Goal: Navigation & Orientation: Find specific page/section

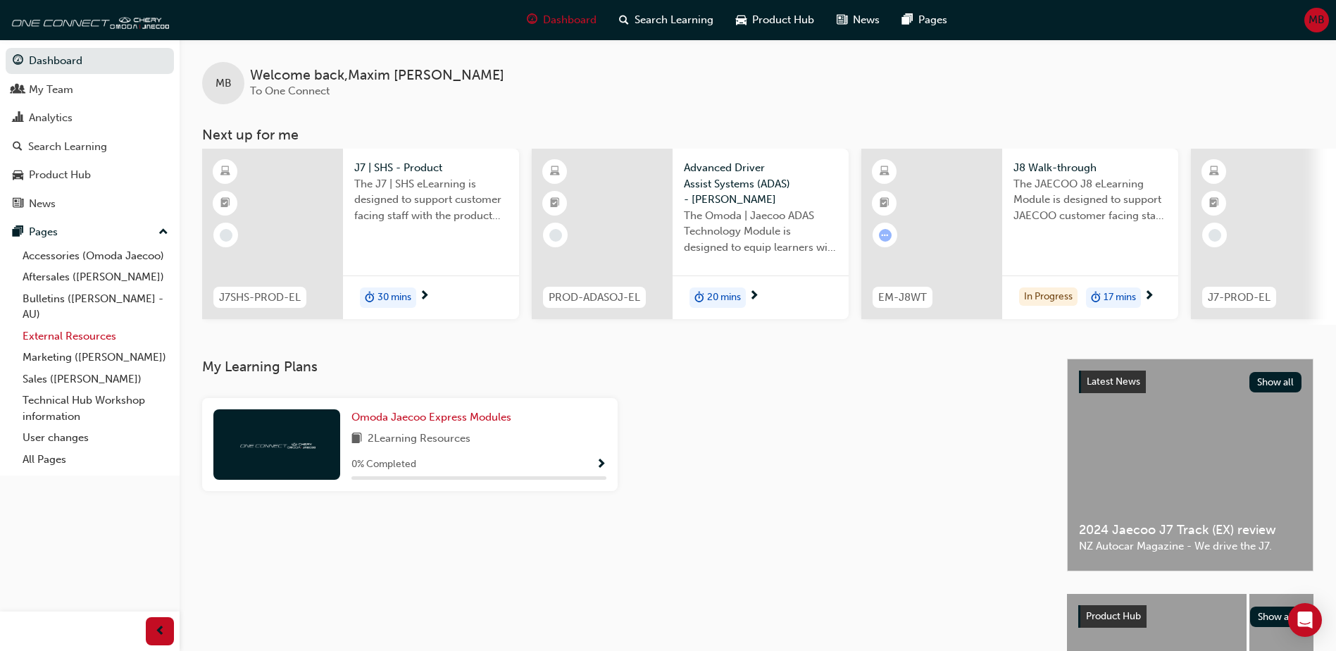
click at [49, 333] on link "External Resources" at bounding box center [95, 336] width 157 height 22
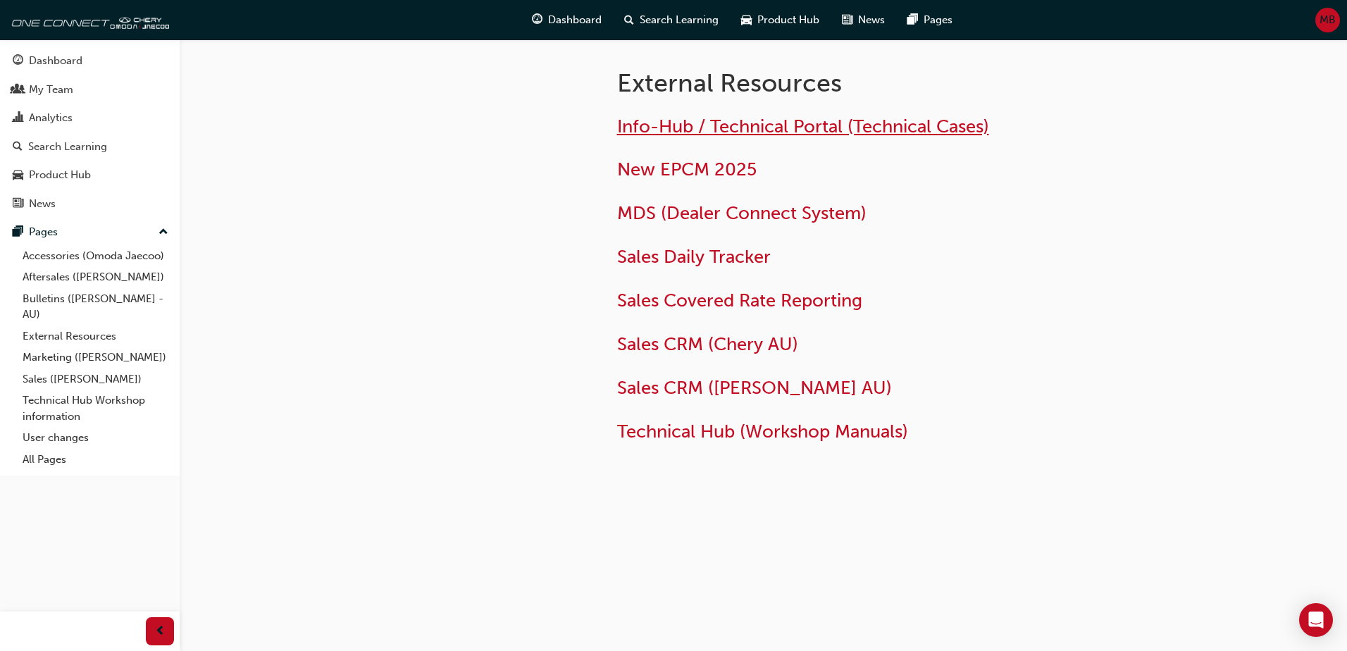
click at [711, 122] on span "Info-Hub / Technical Portal (Technical Cases)" at bounding box center [803, 126] width 372 height 22
click at [664, 431] on span "Technical Hub (Workshop Manuals)" at bounding box center [762, 431] width 291 height 22
